Goal: Transaction & Acquisition: Obtain resource

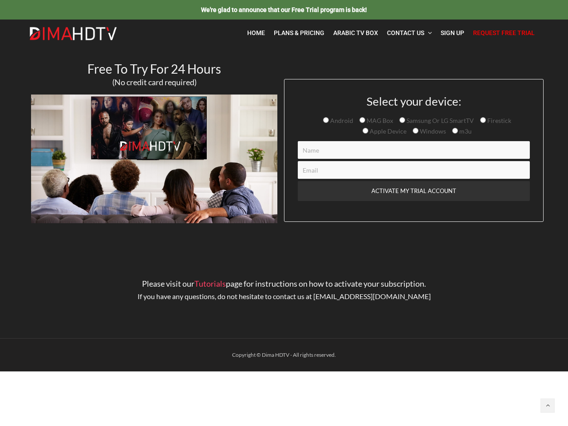
click at [284, 185] on div "Select your device: Android MAG Box Samsung Or LG SmartTV Firestick Apple Devic…" at bounding box center [414, 150] width 260 height 143
click at [327, 120] on input "Android" at bounding box center [326, 120] width 6 height 6
radio input "true"
click at [362, 120] on input "MAG Box" at bounding box center [362, 120] width 6 height 6
radio input "true"
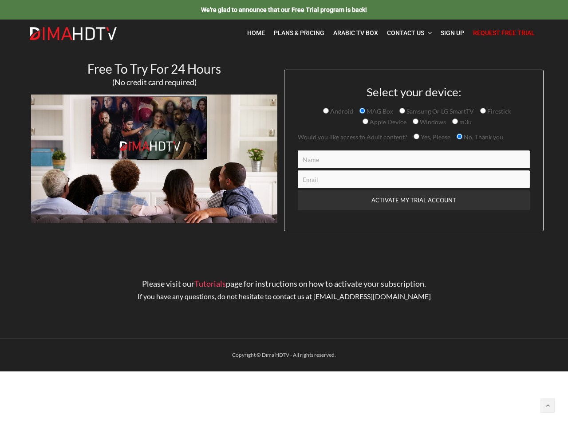
click at [401, 120] on div "Select your device: Android MAG Box Samsung Or LG SmartTV Firestick Apple Devic…" at bounding box center [414, 157] width 232 height 143
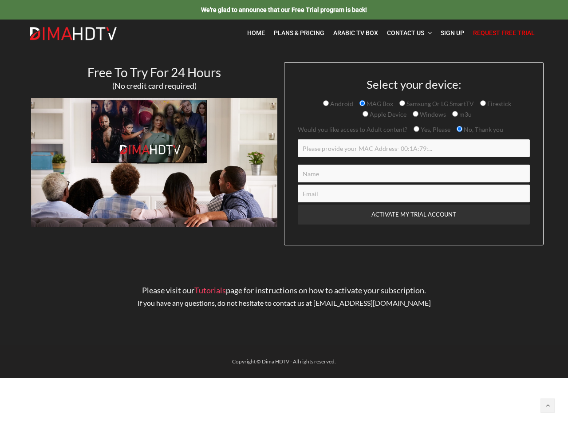
click at [482, 120] on div "Select your device: Android MAG Box Samsung Or LG SmartTV Firestick Apple Devic…" at bounding box center [414, 160] width 232 height 165
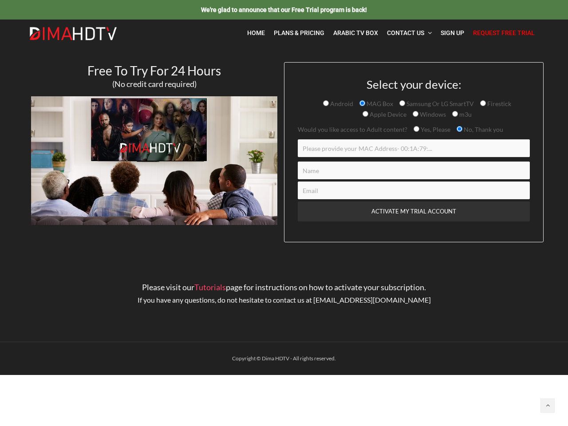
click at [366, 130] on p "Would you like access to Adult content? Yes, Please No, Thank you" at bounding box center [414, 129] width 232 height 11
click at [415, 130] on input "Yes, Please" at bounding box center [417, 129] width 6 height 6
radio input "true"
click at [454, 130] on span "Yes, Please No, Thank you" at bounding box center [455, 130] width 96 height 8
click at [414, 150] on input "Contact form" at bounding box center [414, 148] width 232 height 18
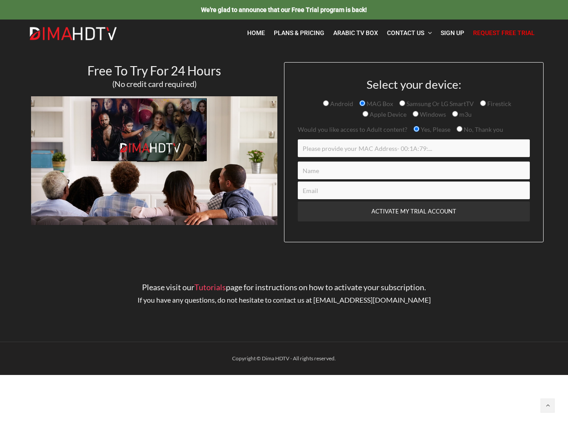
click at [414, 170] on input "Contact form" at bounding box center [414, 171] width 232 height 18
